Goal: Navigation & Orientation: Find specific page/section

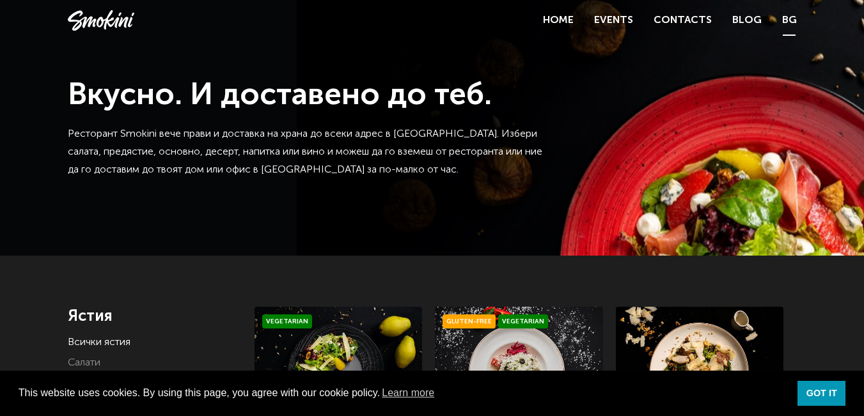
click at [792, 24] on link "BG" at bounding box center [789, 21] width 15 height 18
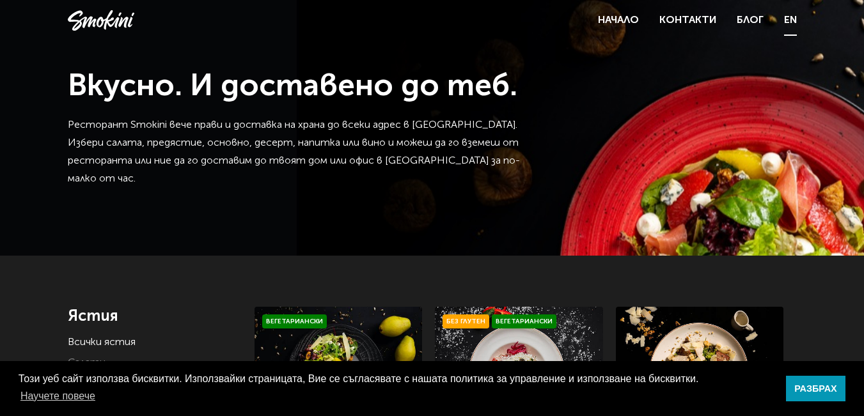
click at [793, 20] on link "EN" at bounding box center [790, 21] width 13 height 18
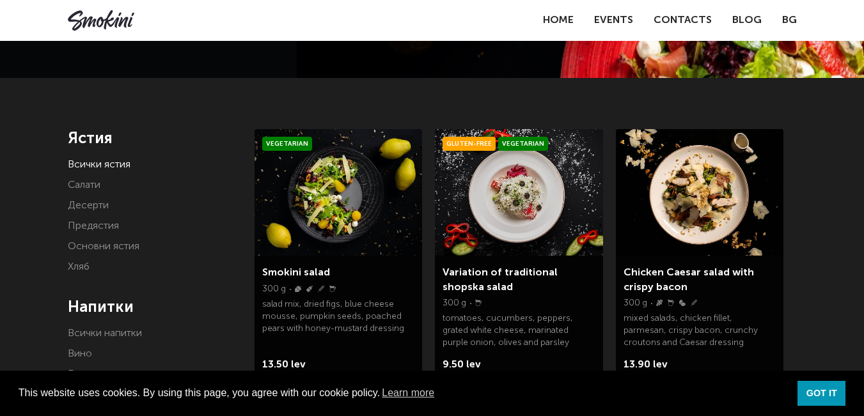
scroll to position [128, 0]
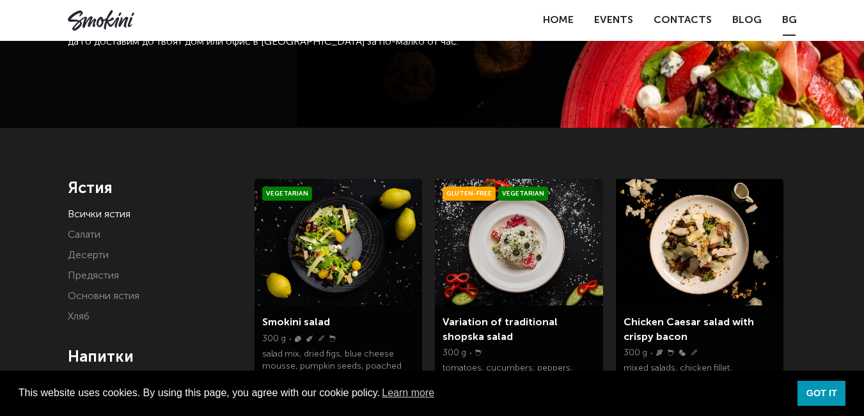
click at [789, 20] on link "BG" at bounding box center [789, 21] width 15 height 18
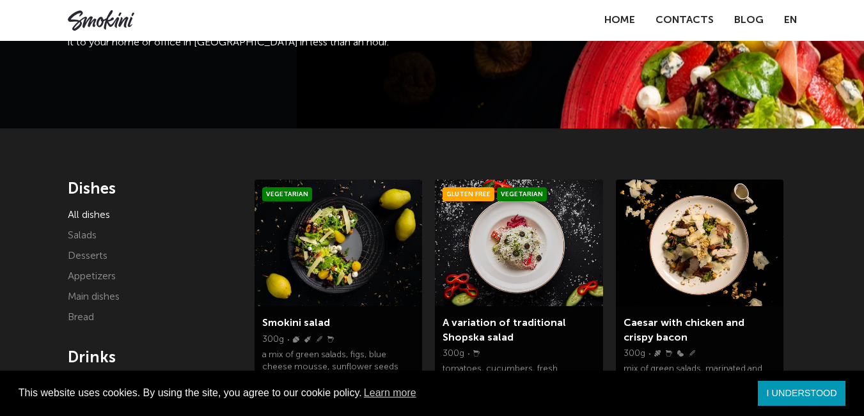
scroll to position [128, 0]
click at [107, 299] on font "Main dishes" at bounding box center [94, 296] width 52 height 10
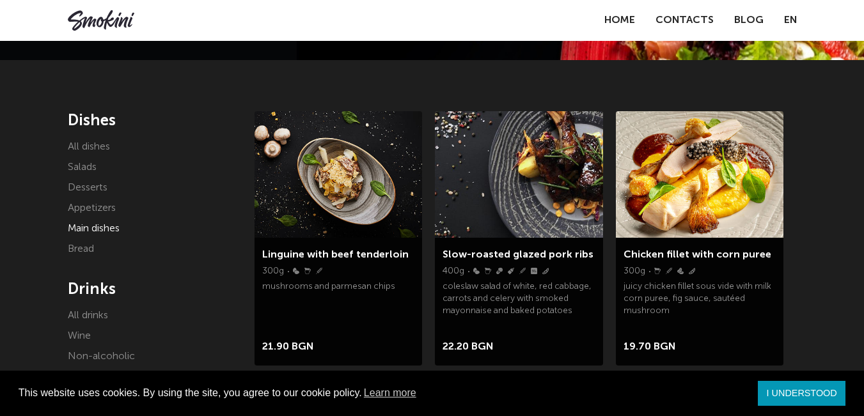
scroll to position [192, 0]
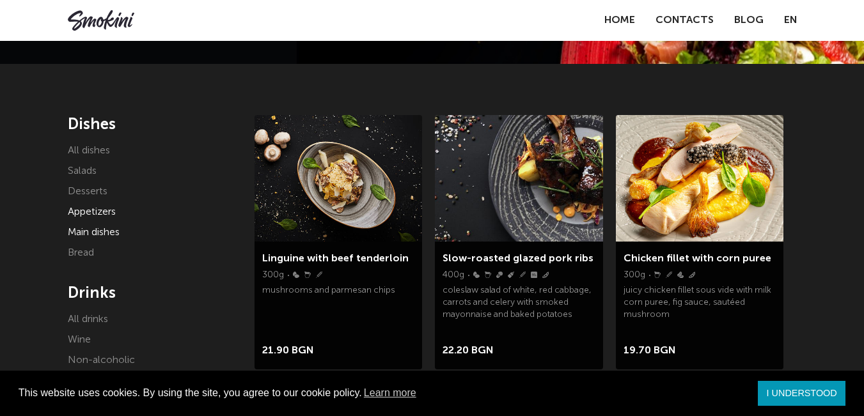
click at [98, 211] on font "Appetizers" at bounding box center [92, 212] width 48 height 10
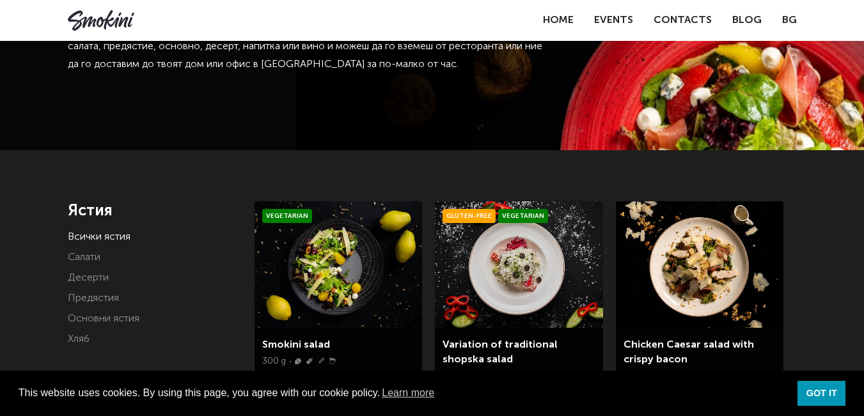
scroll to position [192, 0]
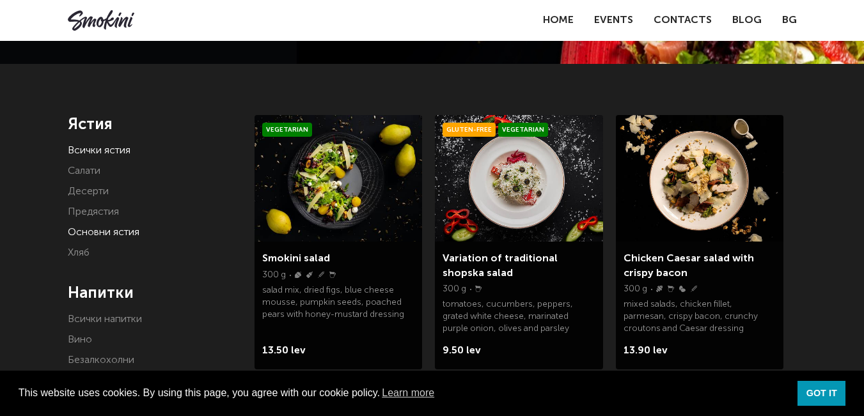
click at [79, 228] on link "Основни ястия" at bounding box center [104, 233] width 72 height 10
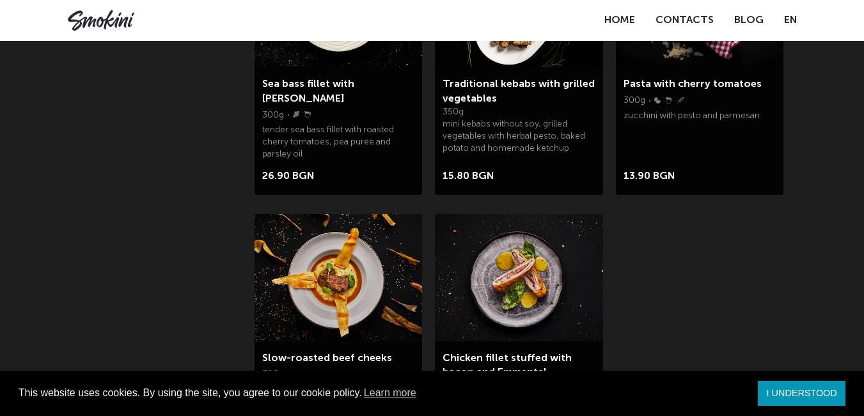
scroll to position [639, 0]
